Goal: Information Seeking & Learning: Learn about a topic

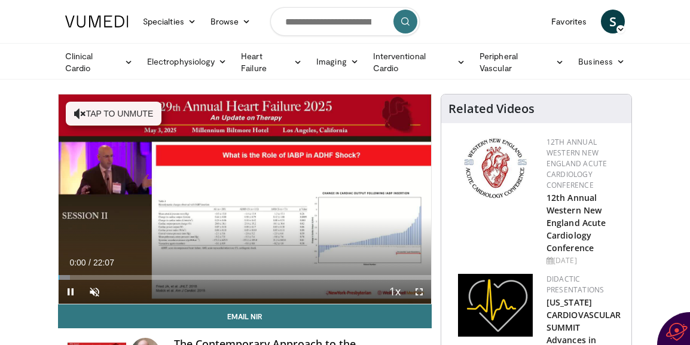
click at [286, 39] on form at bounding box center [344, 21] width 149 height 43
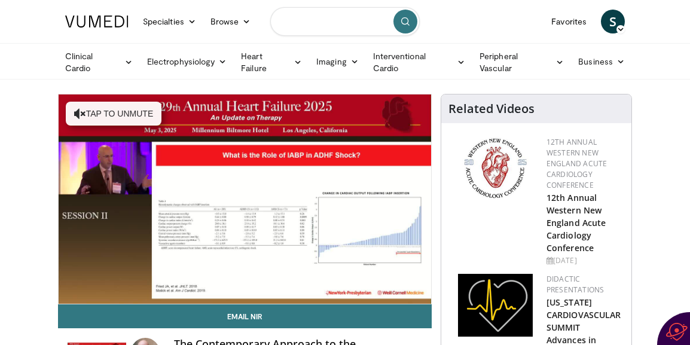
click at [297, 25] on input "Search topics, interventions" at bounding box center [344, 21] width 149 height 29
type input "**********"
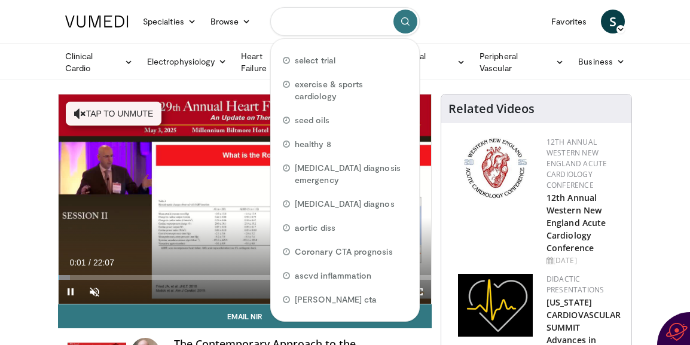
click at [307, 27] on input "Search topics, interventions" at bounding box center [344, 21] width 149 height 29
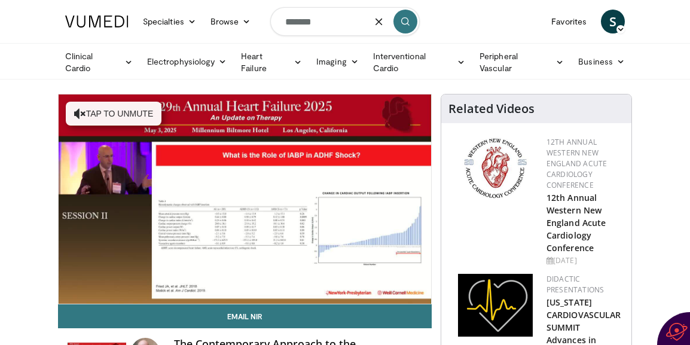
type input "*******"
click at [409, 22] on icon "submit" at bounding box center [405, 22] width 10 height 10
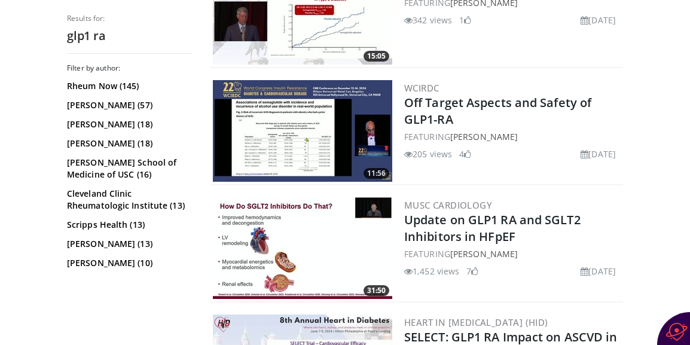
scroll to position [421, 0]
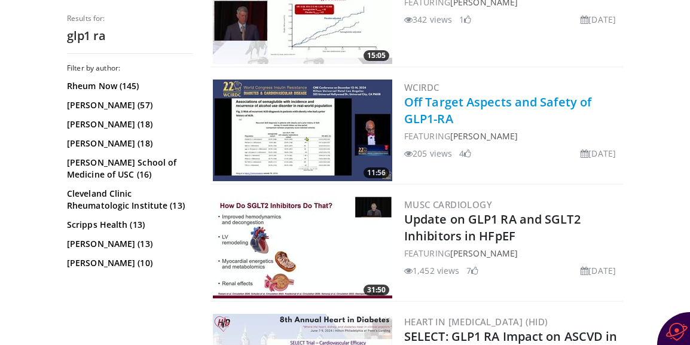
click at [433, 103] on link "Off Target Aspects and Safety of GLP1-RA" at bounding box center [497, 110] width 187 height 33
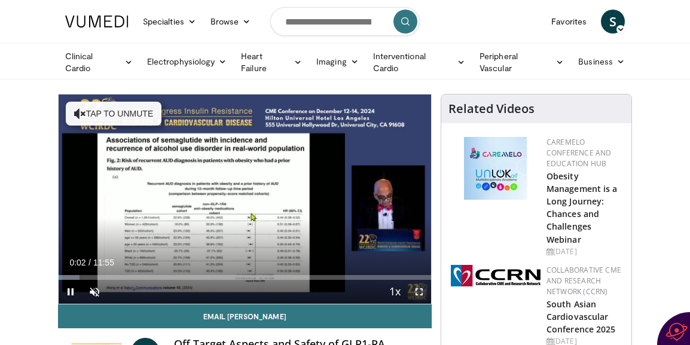
click at [420, 290] on span "Video Player" at bounding box center [419, 292] width 24 height 24
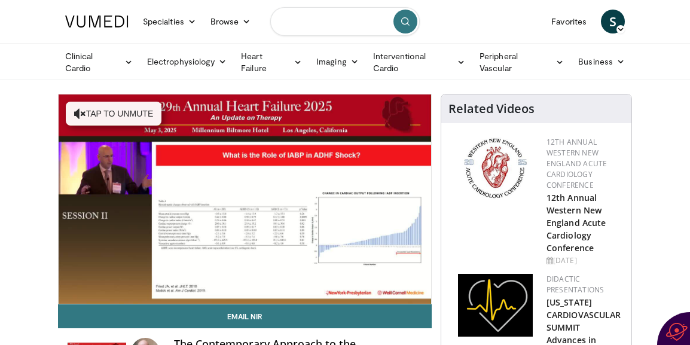
click at [328, 23] on input "Search topics, interventions" at bounding box center [344, 21] width 149 height 29
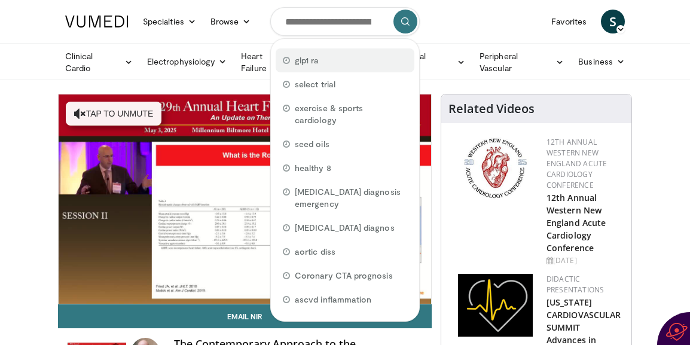
click at [320, 67] on div "glp1 ra" at bounding box center [345, 60] width 139 height 24
type input "*******"
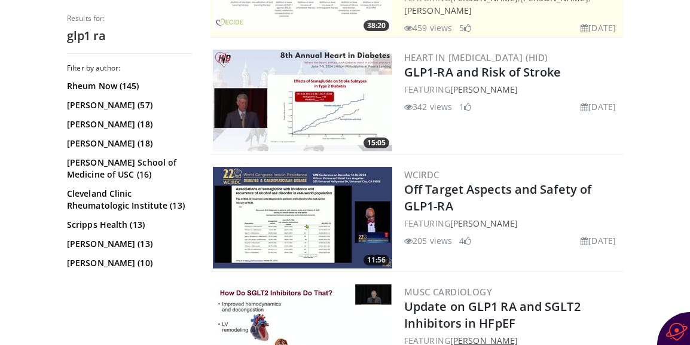
scroll to position [417, 0]
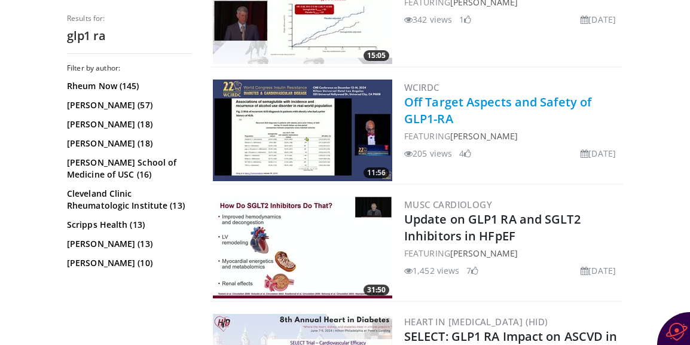
click at [421, 106] on link "Off Target Aspects and Safety of GLP1-RA" at bounding box center [497, 110] width 187 height 33
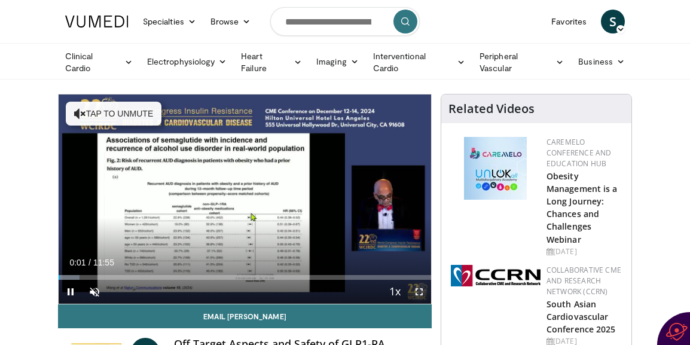
click at [416, 291] on span "Video Player" at bounding box center [419, 292] width 24 height 24
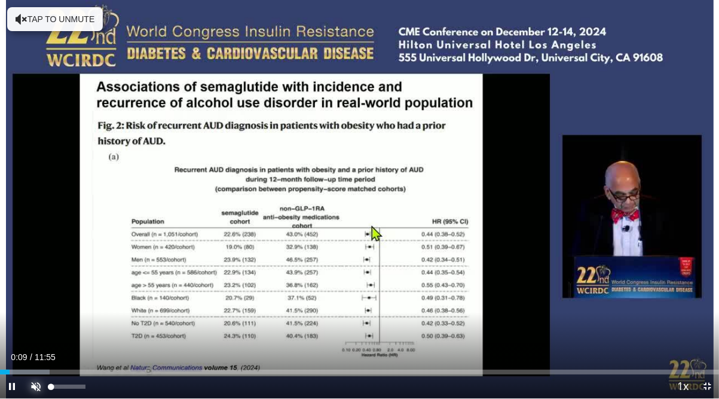
click at [38, 344] on span "Video Player" at bounding box center [36, 386] width 24 height 24
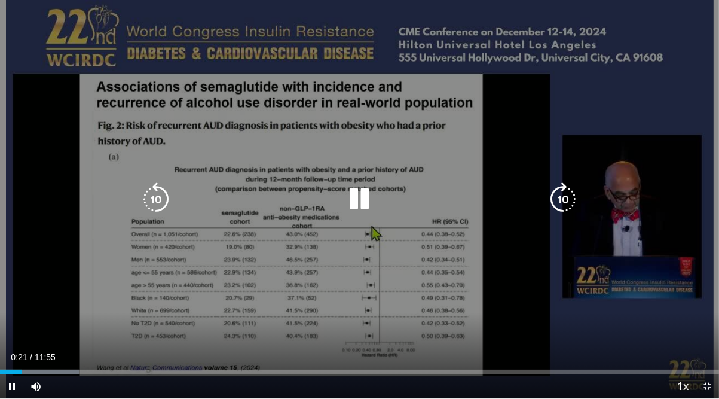
click at [643, 344] on div "10 seconds Tap to unmute" at bounding box center [359, 199] width 719 height 398
click at [369, 261] on div "10 seconds Tap to unmute" at bounding box center [359, 199] width 719 height 398
click at [510, 240] on div "10 seconds Tap to unmute" at bounding box center [359, 199] width 719 height 398
click at [531, 302] on div "10 seconds Tap to unmute" at bounding box center [359, 199] width 719 height 398
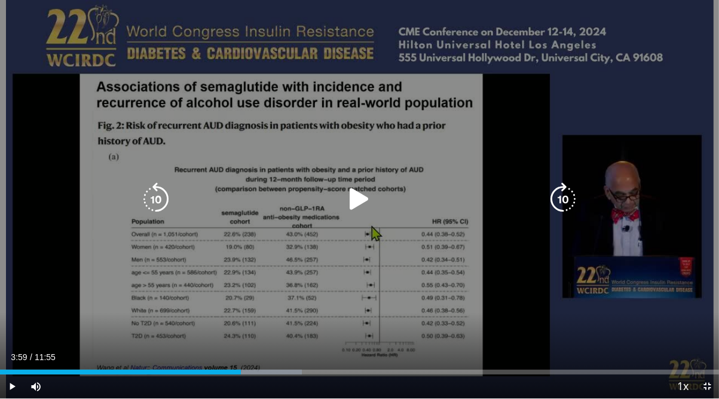
click at [354, 203] on icon "Video Player" at bounding box center [358, 198] width 33 height 33
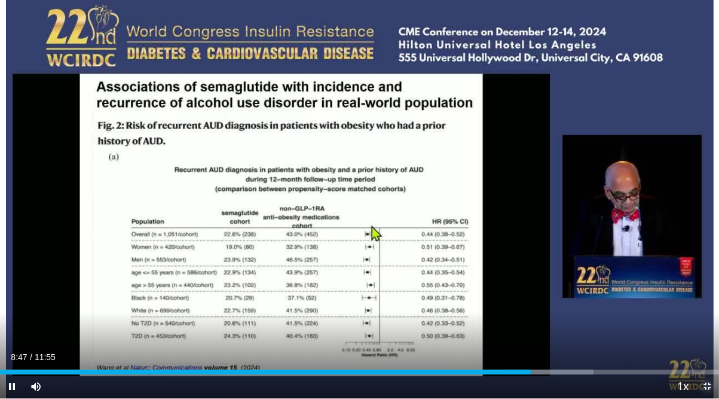
click at [689, 344] on span "Video Player" at bounding box center [707, 386] width 24 height 24
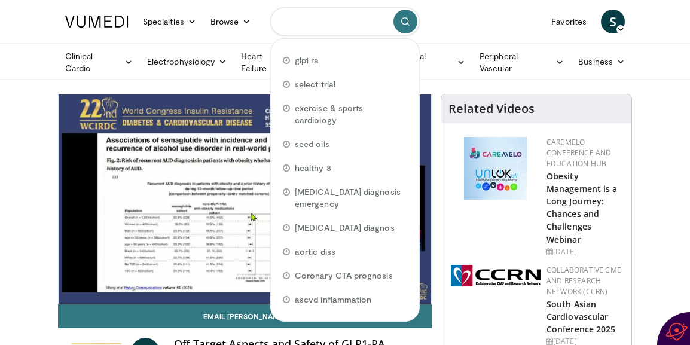
drag, startPoint x: 374, startPoint y: 22, endPoint x: 309, endPoint y: 23, distance: 65.2
click at [309, 23] on input "Search topics, interventions" at bounding box center [344, 21] width 149 height 29
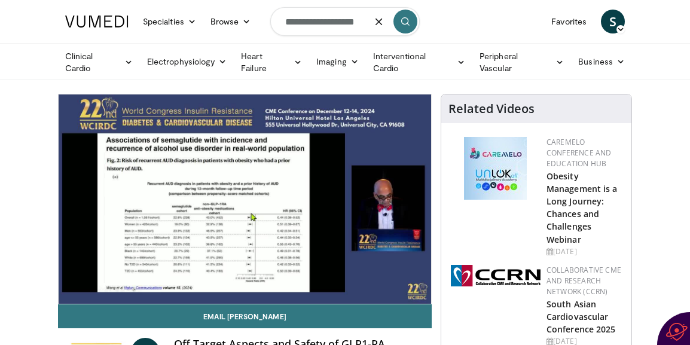
type input "**********"
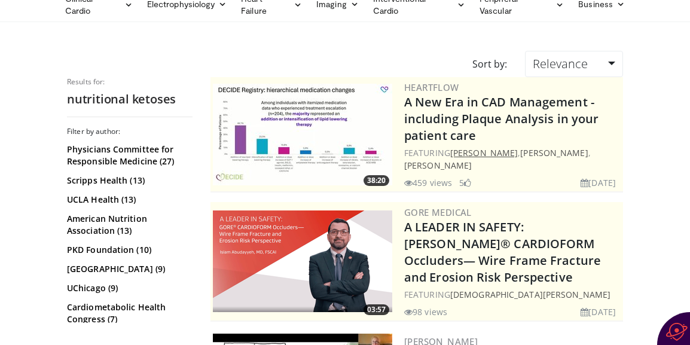
scroll to position [15, 0]
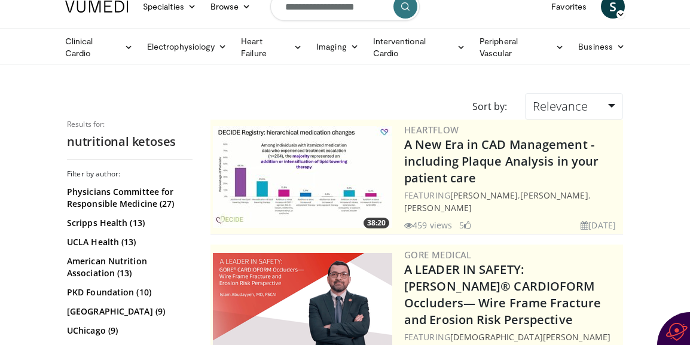
click at [289, 152] on img at bounding box center [302, 177] width 179 height 102
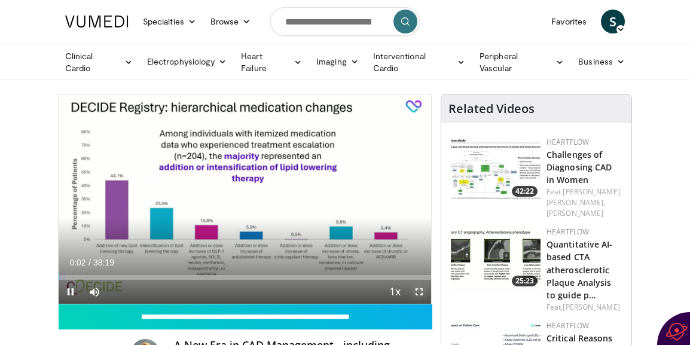
click at [422, 289] on span "Video Player" at bounding box center [419, 292] width 24 height 24
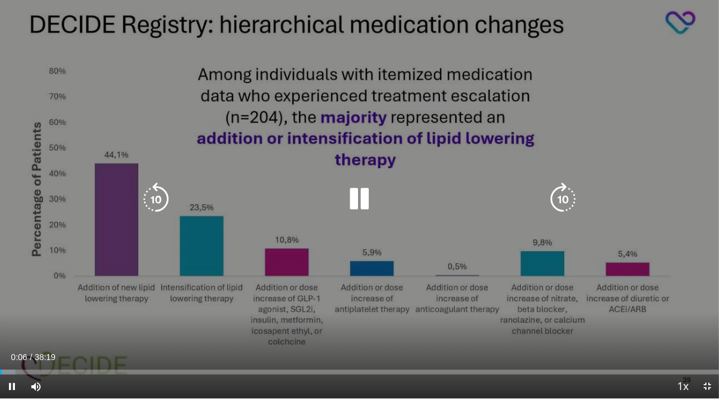
drag, startPoint x: 458, startPoint y: 7, endPoint x: 553, endPoint y: 12, distance: 94.6
click at [454, 12] on div "10 seconds Tap to unmute" at bounding box center [359, 199] width 719 height 398
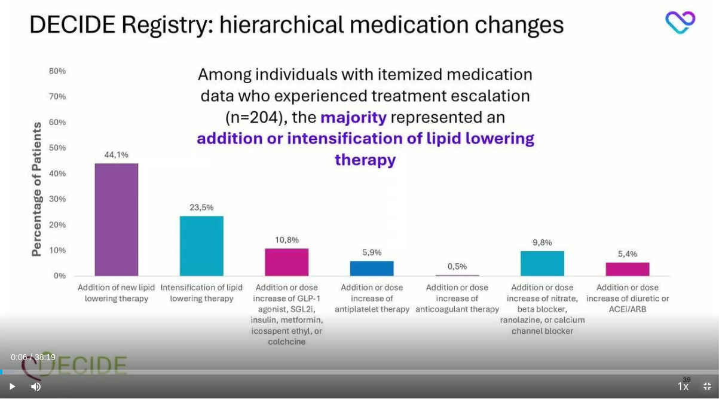
click at [689, 344] on span "Video Player" at bounding box center [707, 386] width 24 height 24
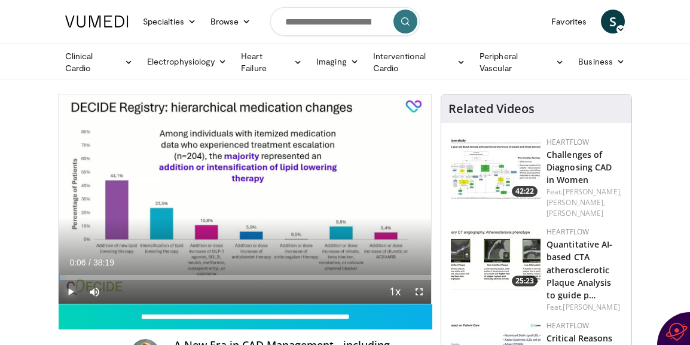
click at [71, 292] on span "Video Player" at bounding box center [71, 292] width 24 height 24
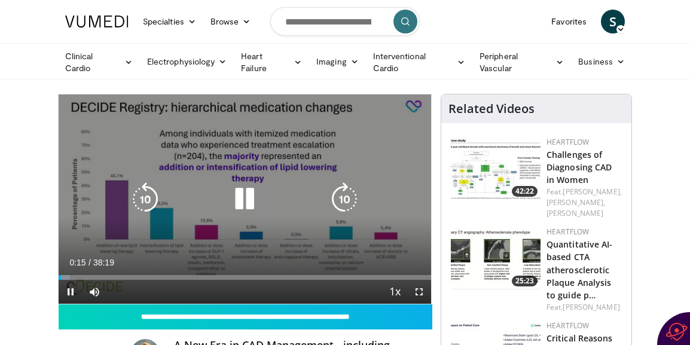
click at [244, 200] on icon "Video Player" at bounding box center [244, 198] width 33 height 33
click at [237, 198] on icon "Video Player" at bounding box center [244, 198] width 33 height 33
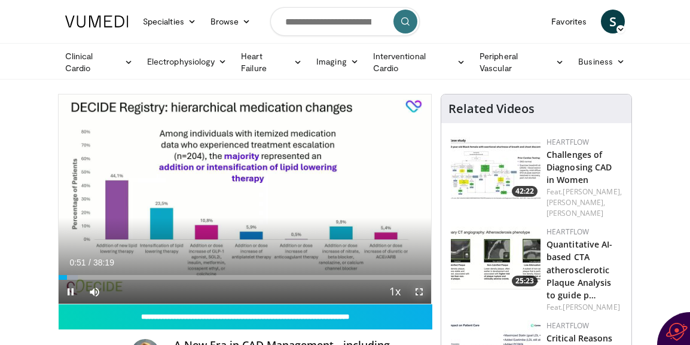
click at [418, 293] on span "Video Player" at bounding box center [419, 292] width 24 height 24
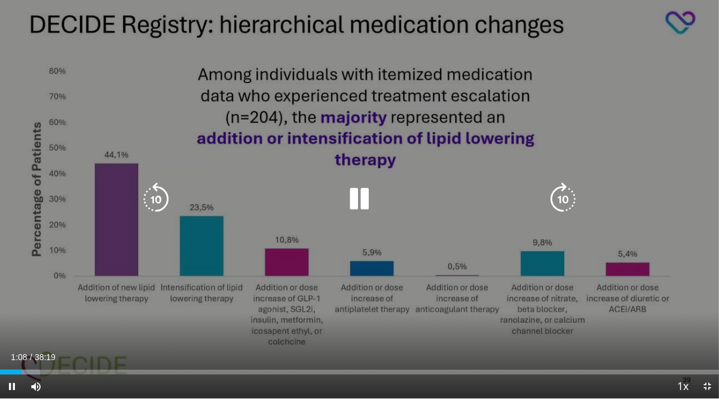
drag, startPoint x: 627, startPoint y: 5, endPoint x: 593, endPoint y: 9, distance: 34.3
click at [597, 10] on div "10 seconds Tap to unmute" at bounding box center [359, 199] width 719 height 398
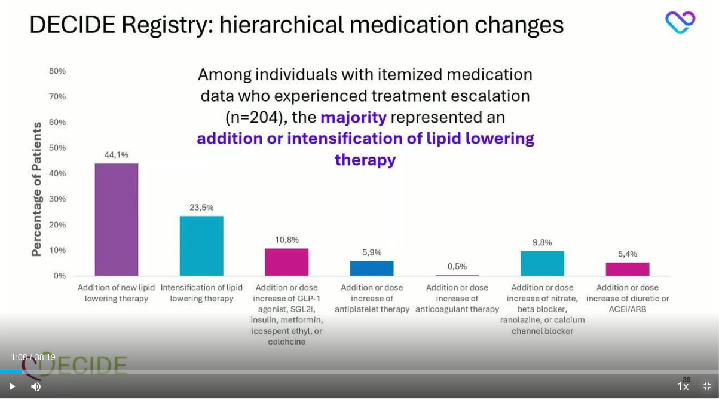
click at [689, 344] on span "Video Player" at bounding box center [707, 386] width 24 height 24
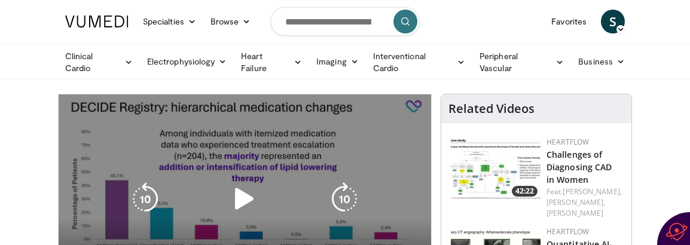
click at [238, 197] on icon "Video Player" at bounding box center [244, 198] width 33 height 33
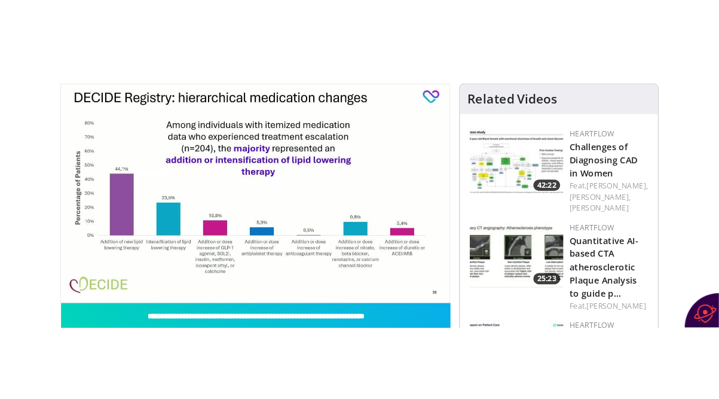
scroll to position [83, 0]
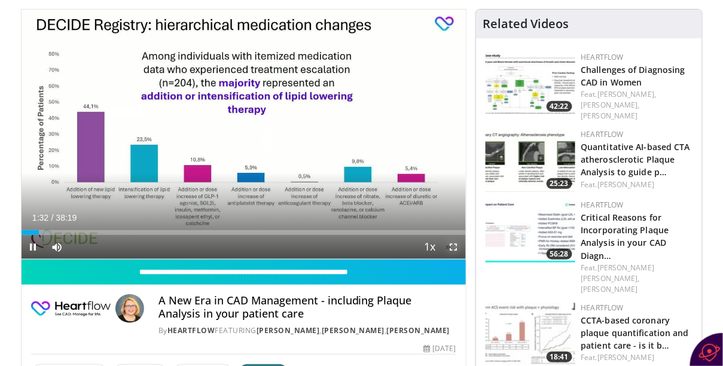
click at [458, 249] on span "Video Player" at bounding box center [454, 247] width 24 height 24
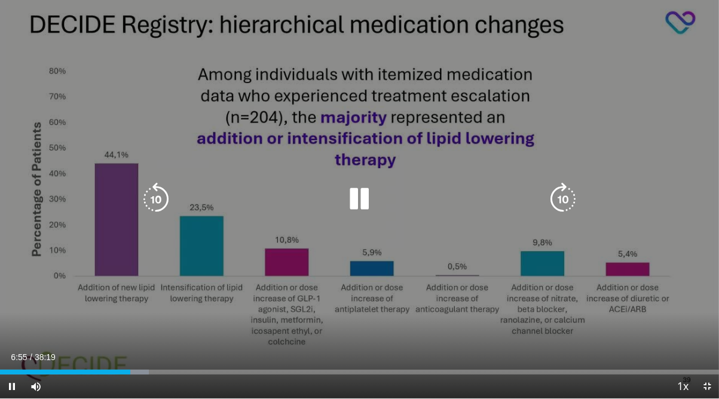
click at [357, 204] on icon "Video Player" at bounding box center [358, 198] width 33 height 33
click at [373, 4] on div "10 seconds Tap to unmute" at bounding box center [359, 199] width 719 height 398
click at [350, 198] on icon "Video Player" at bounding box center [358, 198] width 33 height 33
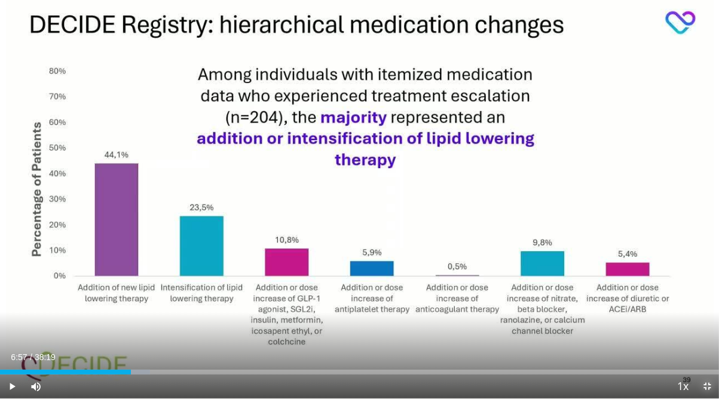
click at [689, 344] on span "Video Player" at bounding box center [707, 386] width 24 height 24
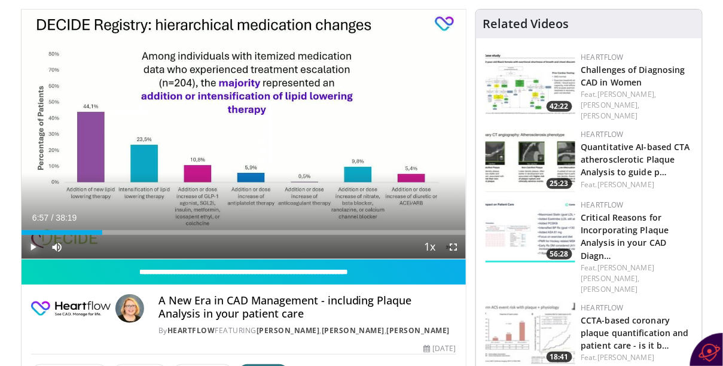
click at [35, 249] on span "Video Player" at bounding box center [34, 247] width 24 height 24
click at [452, 249] on span "Video Player" at bounding box center [454, 247] width 24 height 24
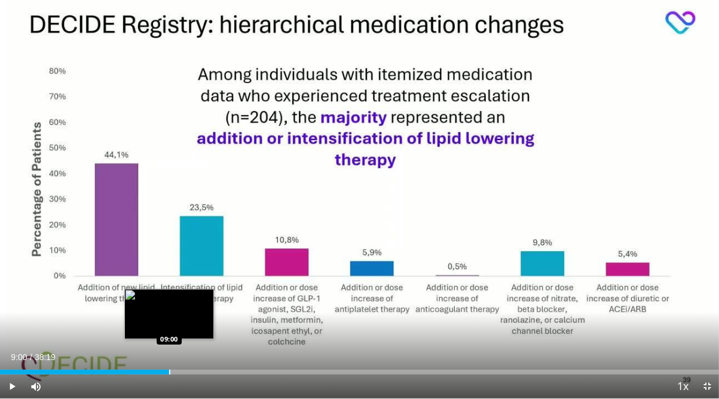
drag, startPoint x: 194, startPoint y: 373, endPoint x: 169, endPoint y: 372, distance: 25.1
click at [169, 344] on div "Progress Bar" at bounding box center [169, 371] width 1 height 5
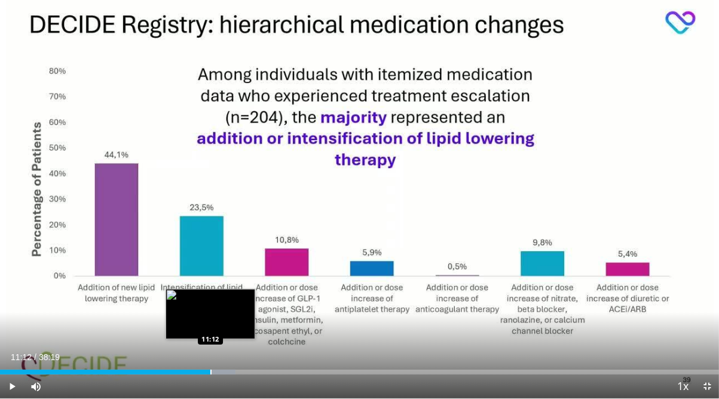
drag, startPoint x: 218, startPoint y: 373, endPoint x: 210, endPoint y: 372, distance: 7.2
click at [210, 344] on div "Progress Bar" at bounding box center [210, 371] width 1 height 5
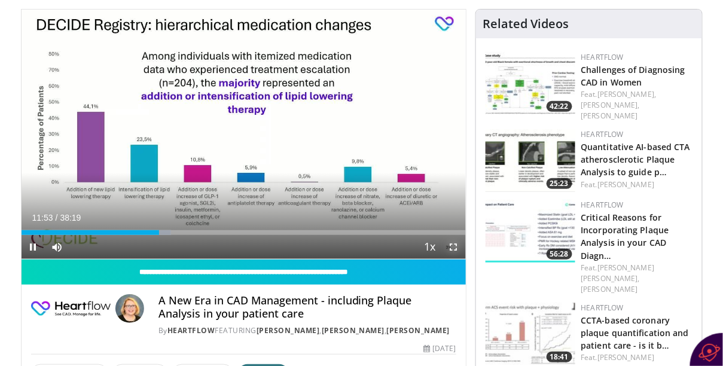
click at [459, 257] on span "Video Player" at bounding box center [454, 247] width 24 height 24
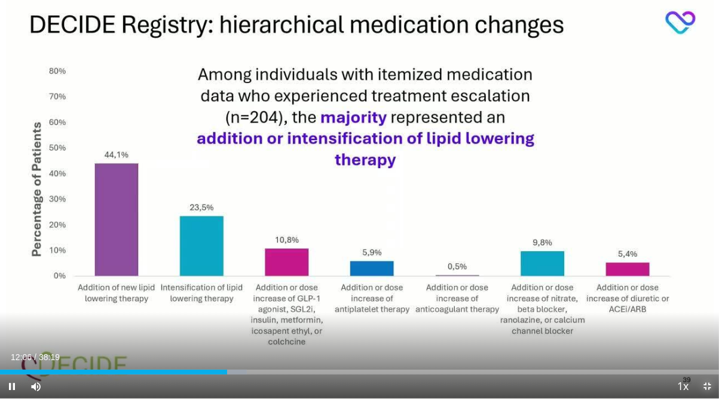
click at [689, 344] on span "Video Player" at bounding box center [707, 386] width 24 height 24
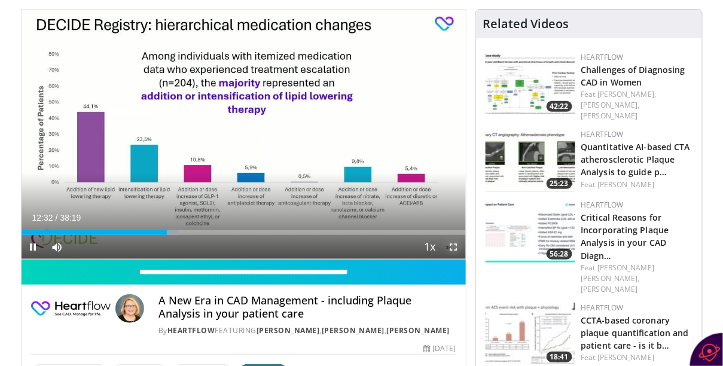
click at [454, 248] on span "Video Player" at bounding box center [454, 247] width 24 height 24
click at [452, 247] on span "Video Player" at bounding box center [454, 247] width 24 height 24
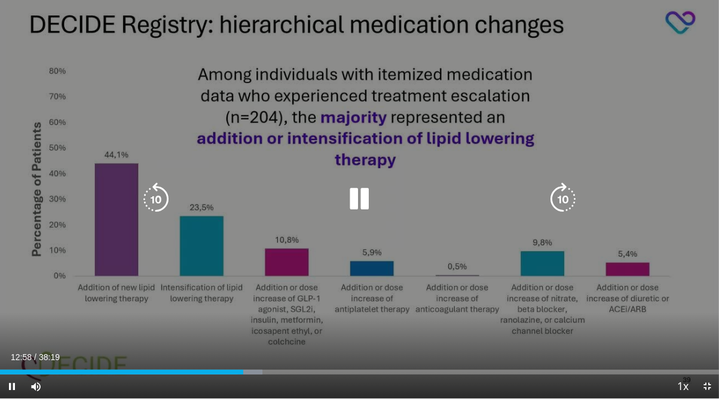
click at [361, 201] on icon "Video Player" at bounding box center [358, 198] width 33 height 33
drag, startPoint x: 361, startPoint y: 202, endPoint x: 430, endPoint y: 332, distance: 147.1
click at [430, 326] on div "10 seconds Tap to unmute" at bounding box center [359, 199] width 719 height 398
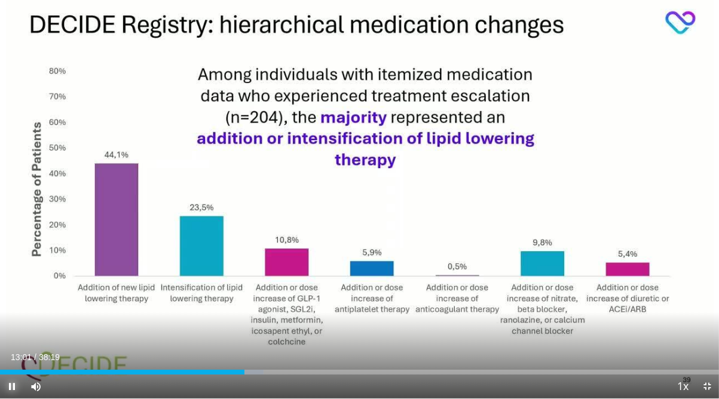
click at [9, 344] on span "Video Player" at bounding box center [12, 386] width 24 height 24
drag, startPoint x: 241, startPoint y: 372, endPoint x: 214, endPoint y: 372, distance: 26.9
click at [214, 344] on div "Loaded : 32.61% 11:26 11:24" at bounding box center [359, 371] width 719 height 5
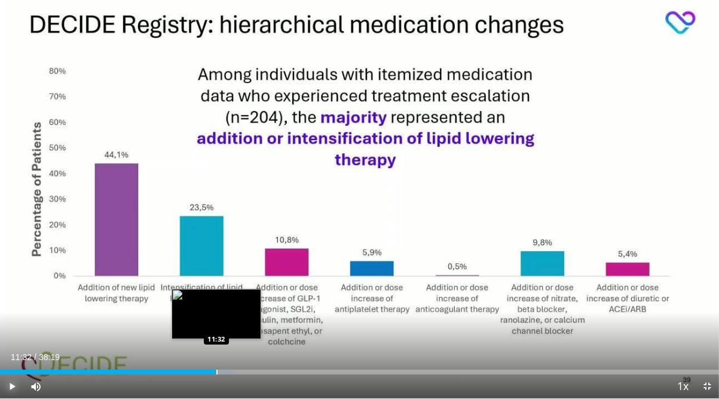
click at [216, 344] on div "Progress Bar" at bounding box center [216, 371] width 1 height 5
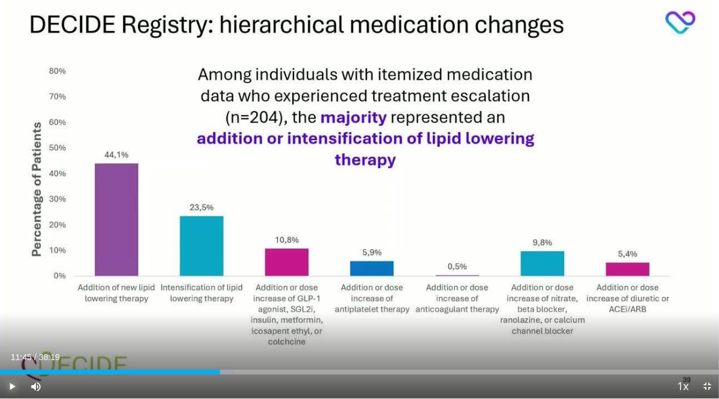
click at [220, 344] on div "Progress Bar" at bounding box center [220, 371] width 1 height 5
click at [10, 344] on span "Video Player" at bounding box center [12, 386] width 24 height 24
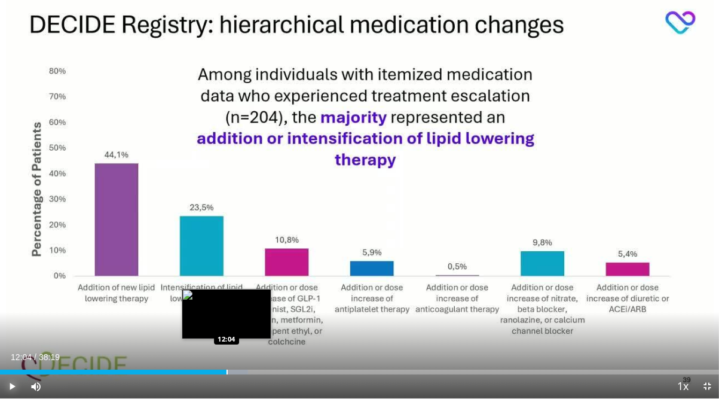
click at [226, 344] on div "Loaded : 34.51% 12:04 12:04" at bounding box center [359, 371] width 719 height 5
click at [230, 344] on div "Progress Bar" at bounding box center [230, 371] width 1 height 5
click at [220, 344] on div "12:14" at bounding box center [110, 371] width 221 height 5
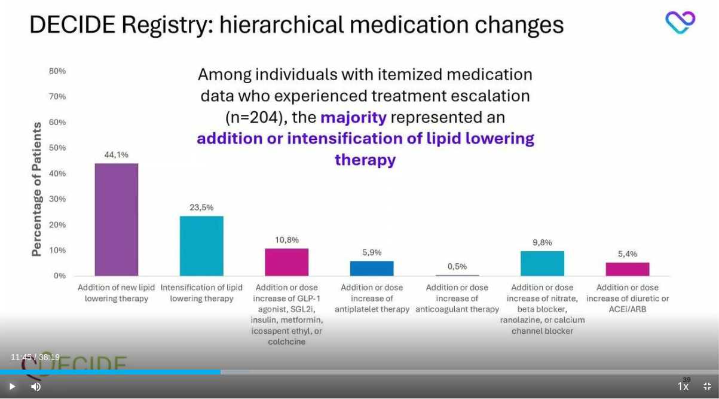
click at [10, 344] on span "Video Player" at bounding box center [12, 386] width 24 height 24
click at [10, 344] on video-js "**********" at bounding box center [359, 199] width 719 height 399
click at [9, 344] on span "Video Player" at bounding box center [12, 386] width 24 height 24
click at [13, 344] on span "Video Player" at bounding box center [12, 386] width 24 height 24
click at [13, 344] on video-js "**********" at bounding box center [359, 199] width 719 height 399
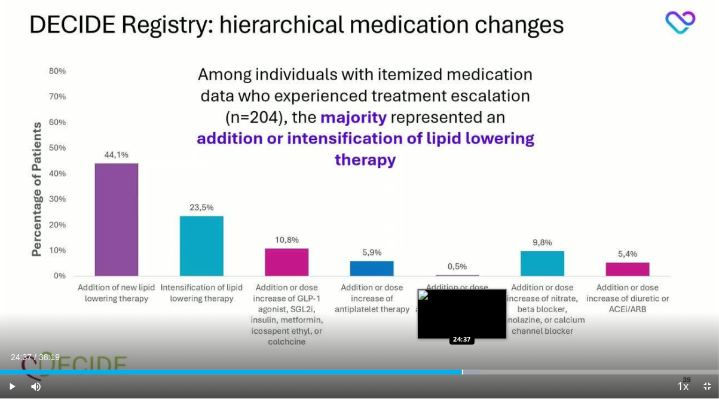
drag, startPoint x: 431, startPoint y: 374, endPoint x: 462, endPoint y: 371, distance: 31.2
click at [462, 344] on div "Loaded : 66.97% 24:37 24:37" at bounding box center [359, 371] width 719 height 5
click at [466, 344] on div "Progress Bar" at bounding box center [466, 371] width 1 height 5
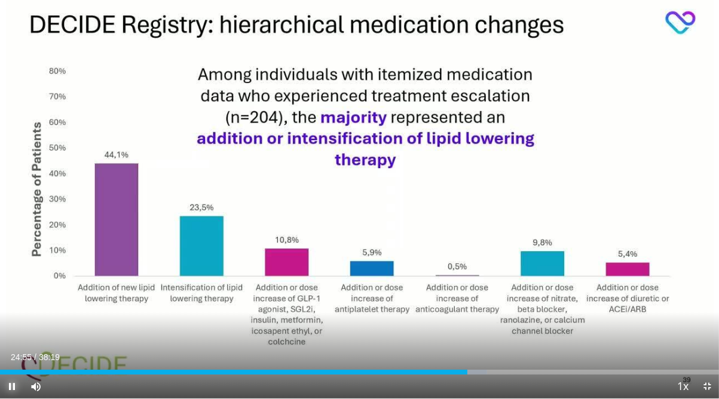
click at [10, 344] on span "Video Player" at bounding box center [12, 386] width 24 height 24
